Goal: Transaction & Acquisition: Purchase product/service

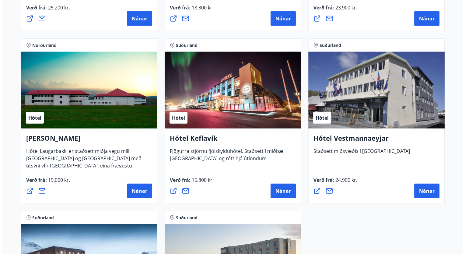
scroll to position [1472, 0]
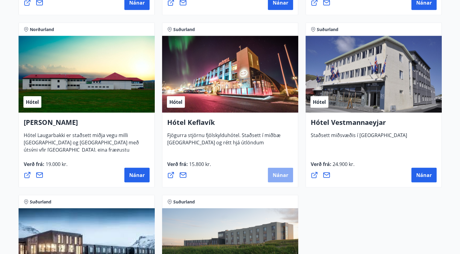
click at [283, 179] on button "Nánar" at bounding box center [280, 175] width 25 height 15
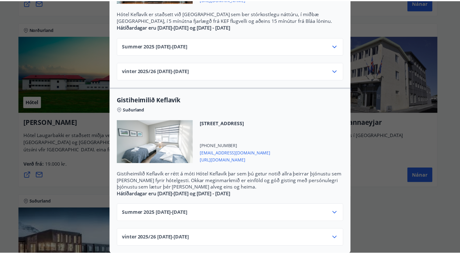
scroll to position [0, 0]
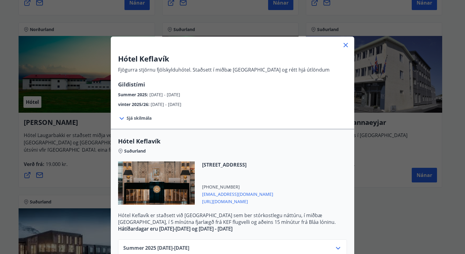
click at [463, 250] on div at bounding box center [232, 127] width 465 height 254
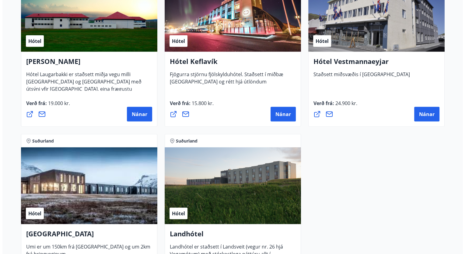
scroll to position [1541, 0]
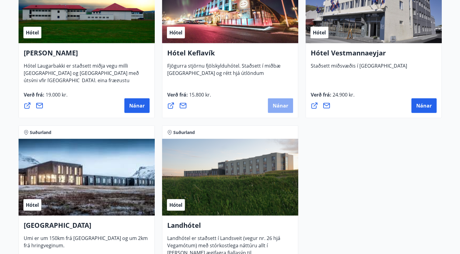
click at [283, 102] on button "Nánar" at bounding box center [280, 105] width 25 height 15
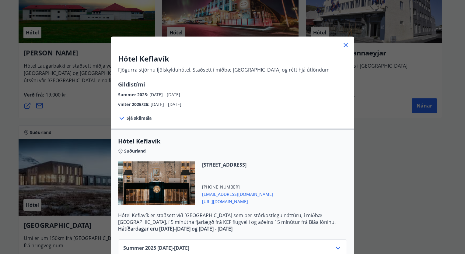
click at [337, 246] on icon at bounding box center [337, 247] width 7 height 7
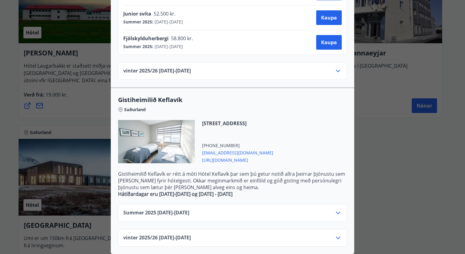
scroll to position [353, 0]
click at [336, 209] on icon at bounding box center [337, 212] width 7 height 7
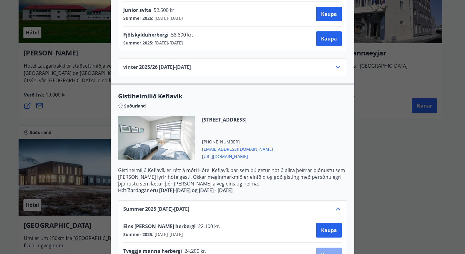
click at [331, 248] on button "Kaupa" at bounding box center [329, 254] width 26 height 15
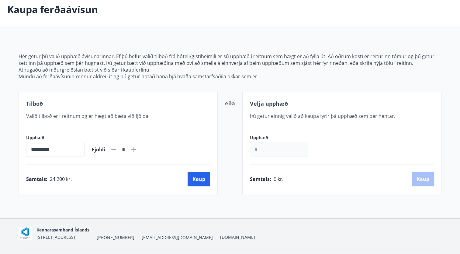
scroll to position [46, 0]
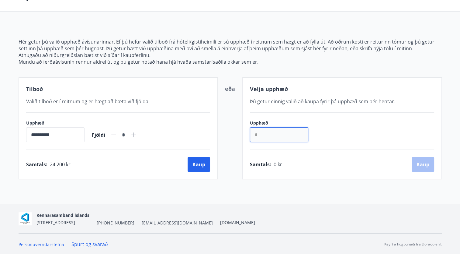
click at [259, 134] on input "*" at bounding box center [279, 134] width 58 height 15
